Goal: Consume media (video, audio): Consume media (video, audio)

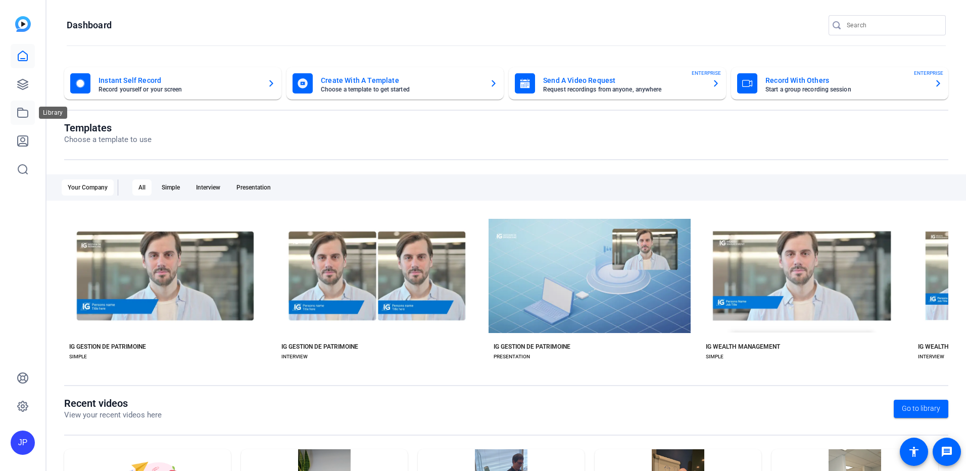
click at [22, 117] on icon at bounding box center [23, 112] width 10 height 9
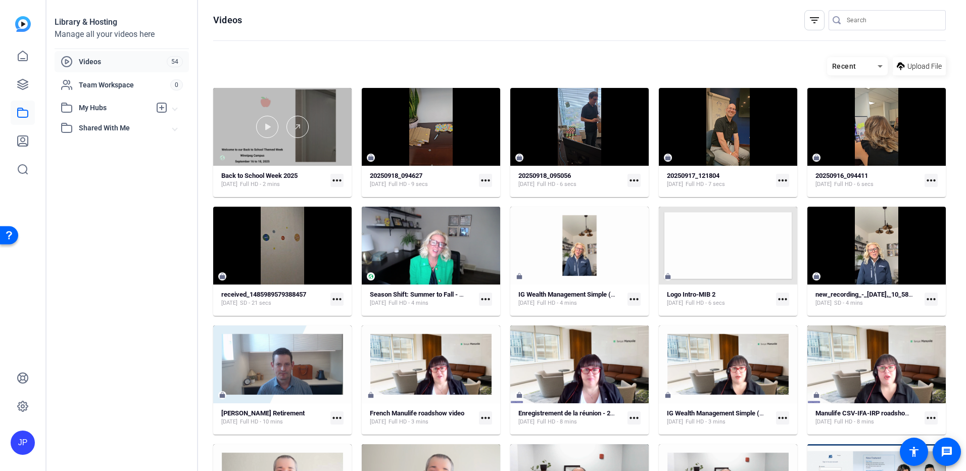
click at [276, 144] on div at bounding box center [282, 127] width 138 height 78
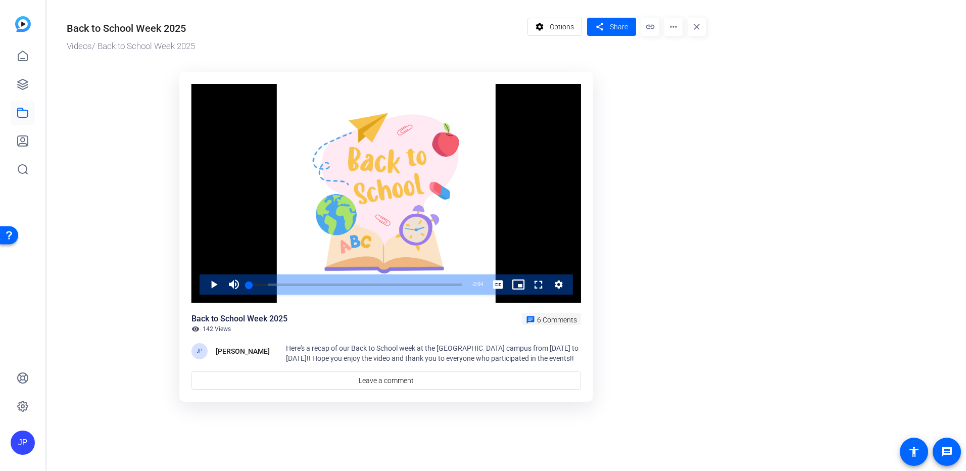
click at [550, 320] on span "6 Comments" at bounding box center [557, 320] width 40 height 8
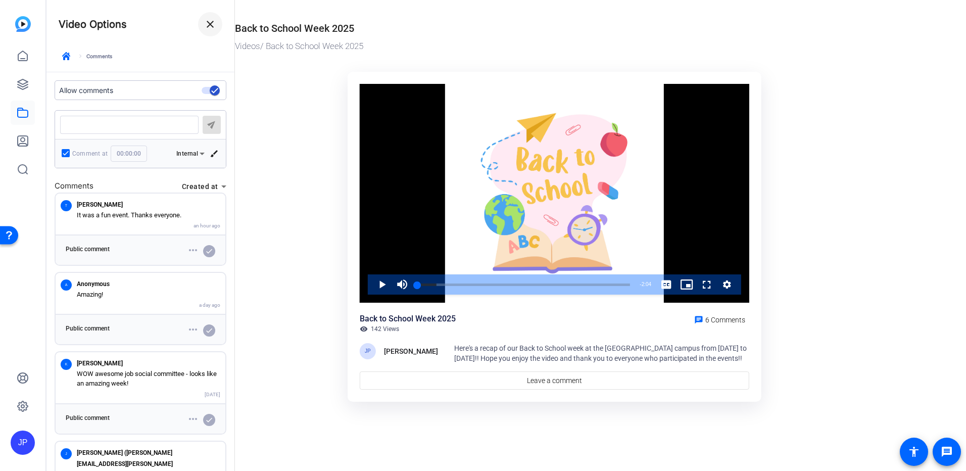
click at [211, 30] on span at bounding box center [210, 24] width 24 height 24
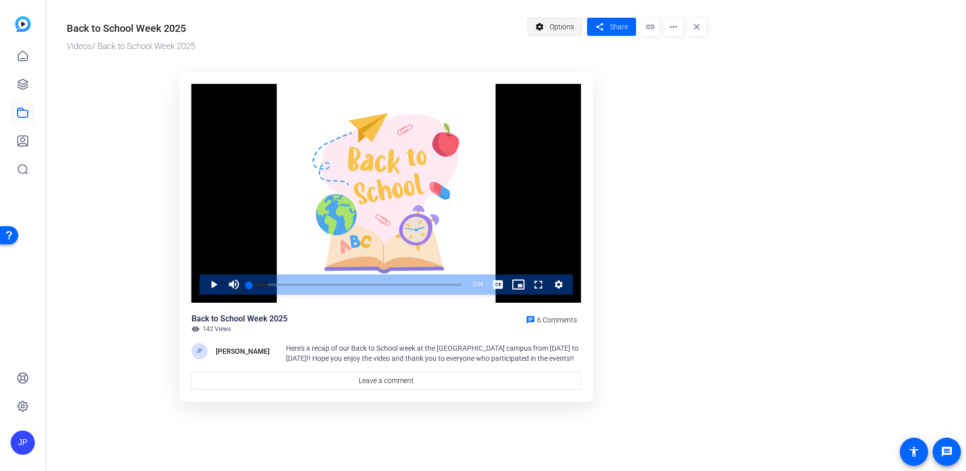
click at [568, 28] on span "Options" at bounding box center [562, 26] width 24 height 19
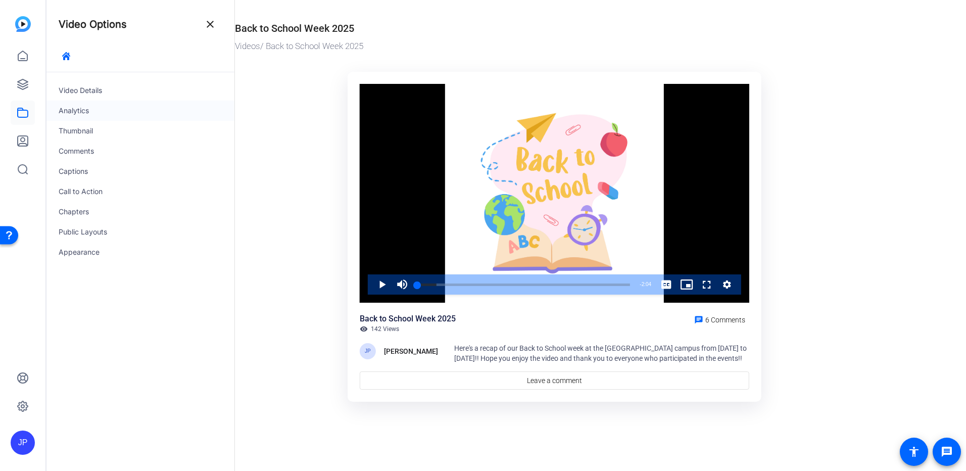
click at [74, 110] on div "Analytics" at bounding box center [140, 111] width 188 height 20
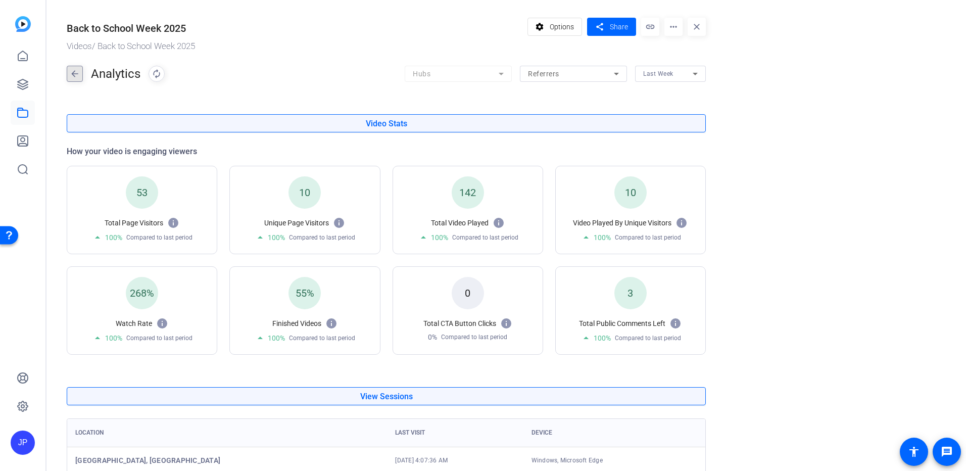
click at [70, 73] on mat-icon "arrow_back" at bounding box center [74, 74] width 15 height 16
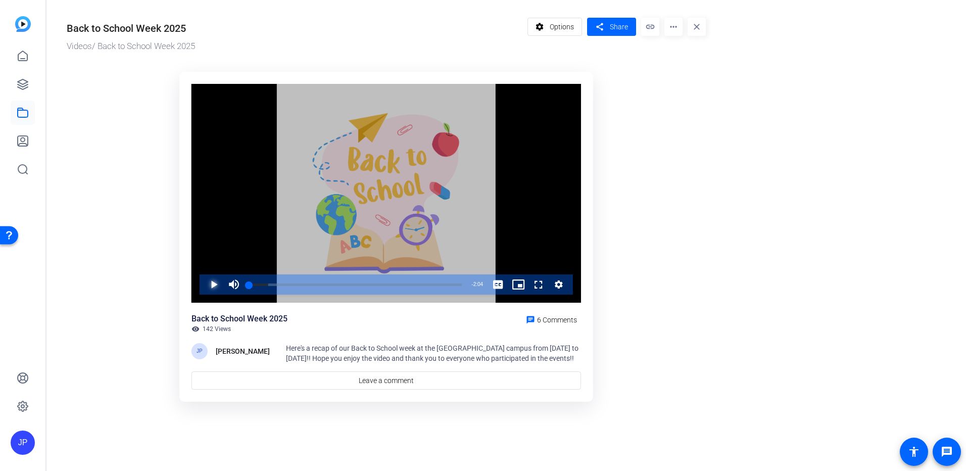
click at [204, 284] on span "Video Player" at bounding box center [204, 284] width 0 height 20
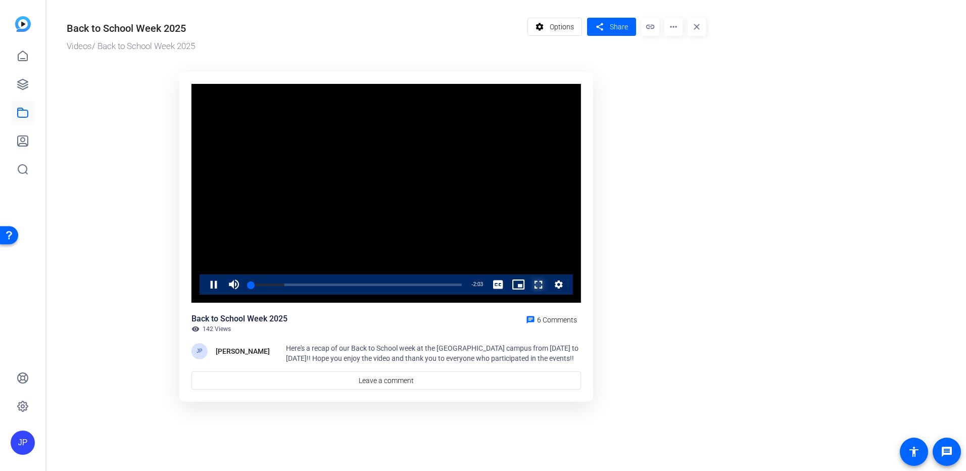
click at [529, 286] on span "Video Player" at bounding box center [529, 284] width 0 height 20
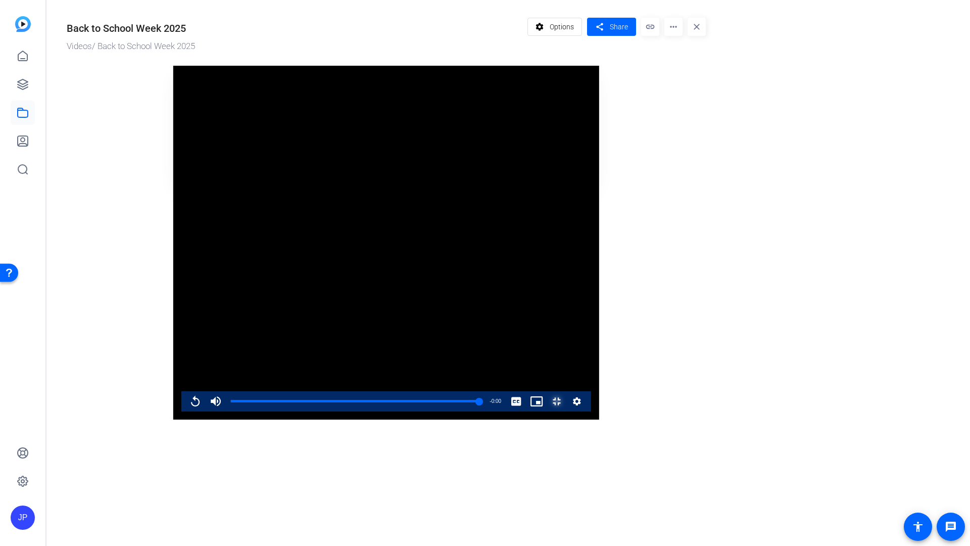
click at [547, 411] on span "Video Player" at bounding box center [547, 401] width 0 height 20
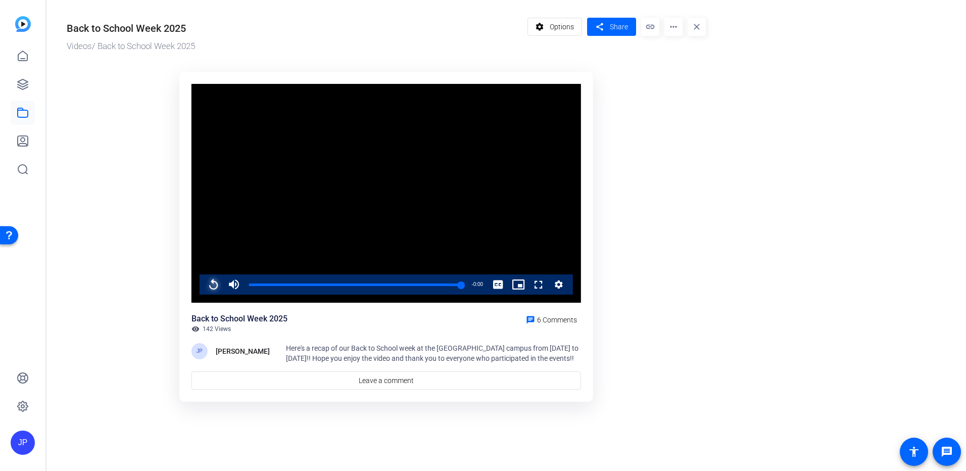
click at [204, 289] on span "Video Player" at bounding box center [204, 284] width 0 height 20
drag, startPoint x: 539, startPoint y: 289, endPoint x: 541, endPoint y: 341, distance: 52.6
click at [529, 289] on span "Video Player" at bounding box center [529, 284] width 0 height 20
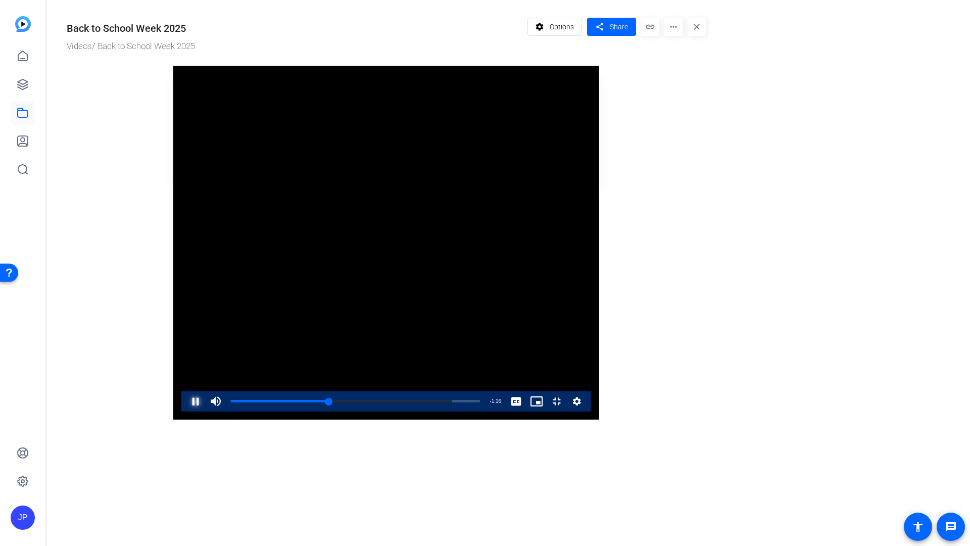
click at [185, 411] on span "Video Player" at bounding box center [185, 401] width 0 height 20
click at [567, 402] on div "0:52" at bounding box center [567, 401] width 1 height 3
click at [185, 411] on span "Video Player" at bounding box center [185, 401] width 0 height 20
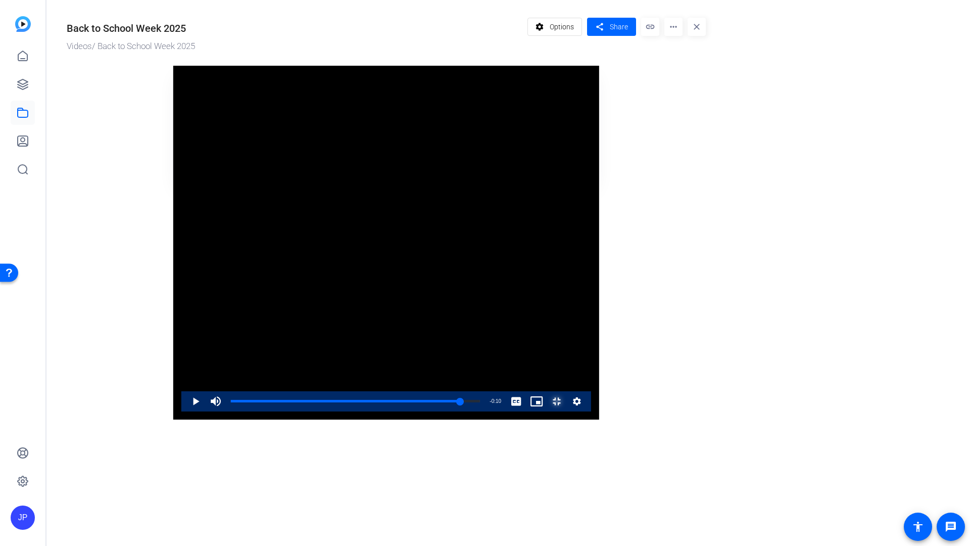
click at [547, 411] on span "Video Player" at bounding box center [547, 401] width 0 height 20
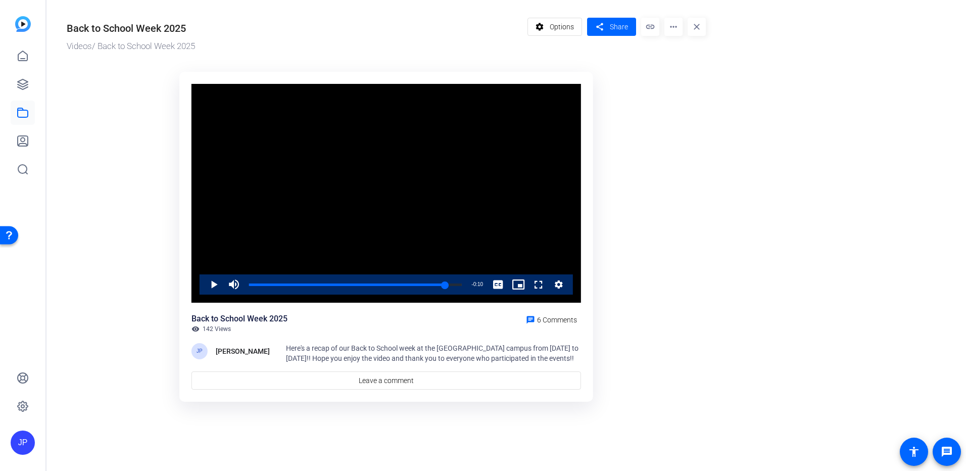
click at [681, 362] on ktd-grid "Video Player is loading. Play Video Play Mute Current Time 1:54 / Duration 2:04…" at bounding box center [386, 243] width 639 height 354
